Goal: Navigation & Orientation: Find specific page/section

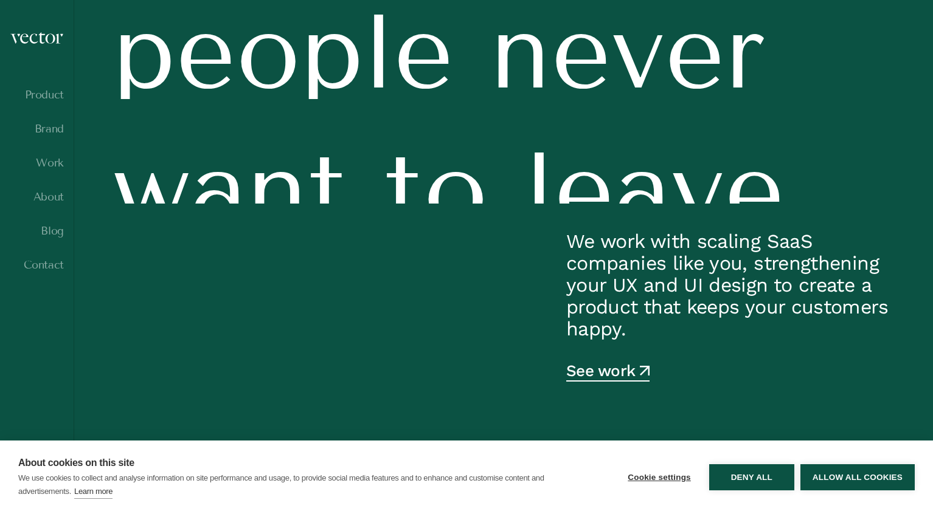
scroll to position [350, 0]
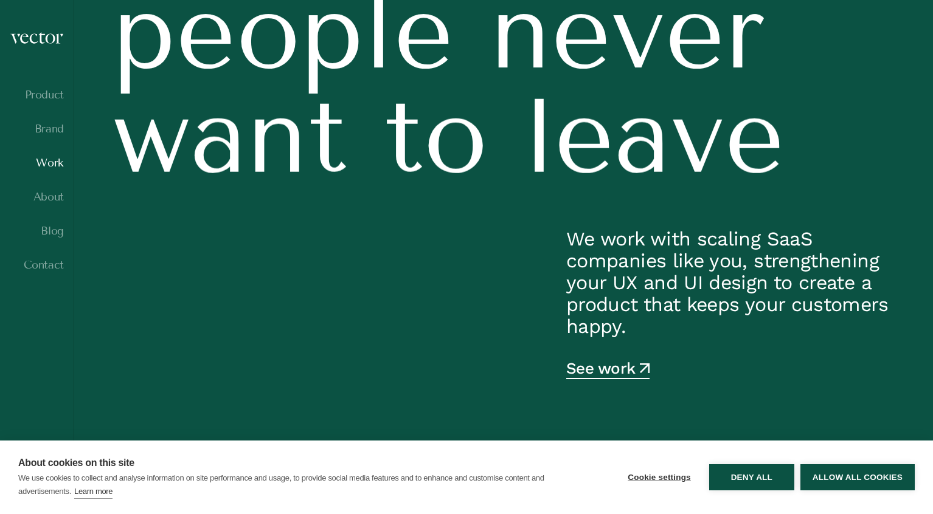
click at [54, 164] on link "Work" at bounding box center [37, 163] width 54 height 12
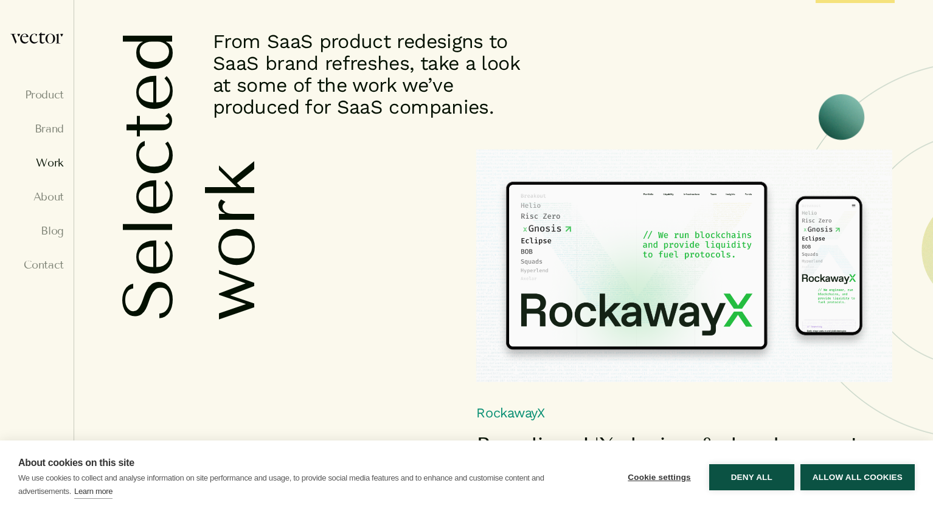
scroll to position [60, 0]
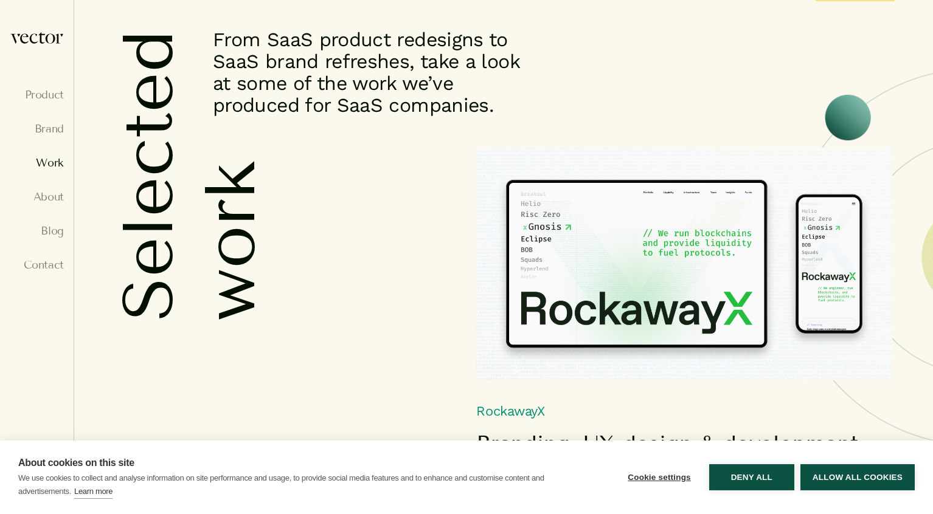
click at [569, 181] on img at bounding box center [684, 264] width 416 height 233
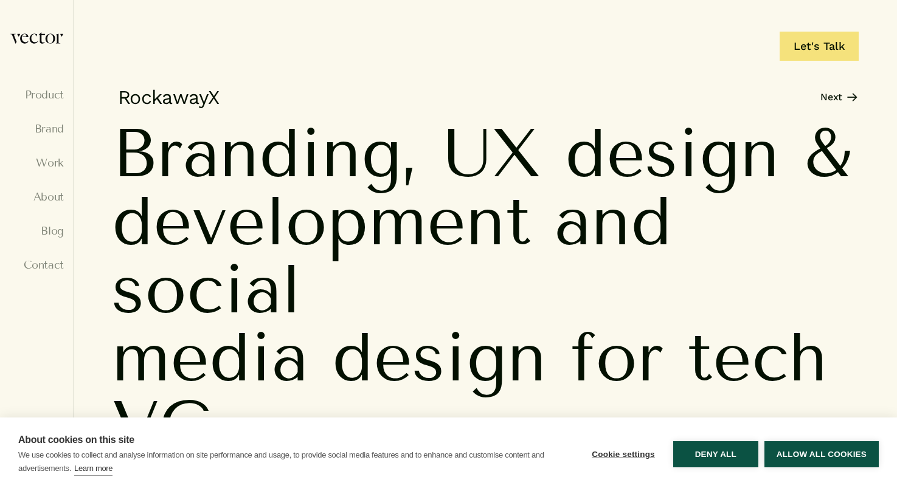
click at [48, 32] on img at bounding box center [37, 38] width 54 height 13
